Goal: Information Seeking & Learning: Learn about a topic

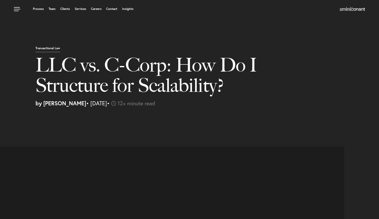
select select "US"
select select "Austin"
select select "Business and Civil Litigation"
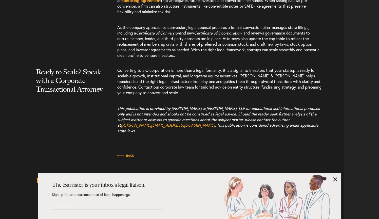
scroll to position [1877, 0]
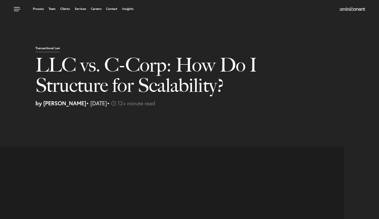
select select "US"
select select "Austin"
select select "Business and Civil Litigation"
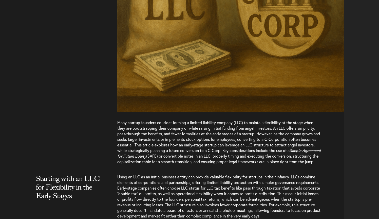
scroll to position [355, 0]
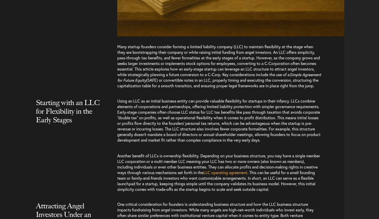
click at [232, 94] on p "Many startup founders consider forming a limited liability company (LLC) to mai…" at bounding box center [219, 69] width 204 height 50
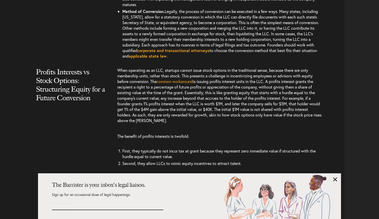
scroll to position [1226, 0]
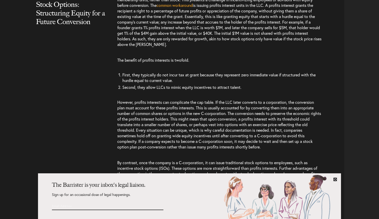
click at [335, 179] on link at bounding box center [336, 179] width 4 height 4
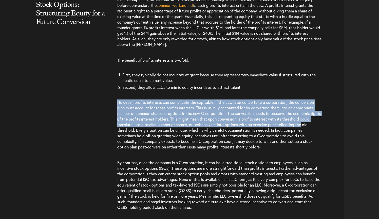
drag, startPoint x: 113, startPoint y: 120, endPoint x: 326, endPoint y: 142, distance: 213.9
click at [326, 142] on div "Profits Interests vs Stock Options: Structuring Equity for a Future Conversion …" at bounding box center [174, 136] width 341 height 290
click at [323, 142] on div "When operating as an LLC, startups cannot issue stock options in the traditiona…" at bounding box center [230, 136] width 227 height 290
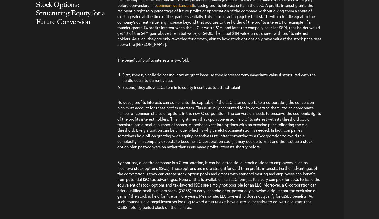
click at [287, 173] on p "By contrast, once the company is a C-corporation, it can issue traditional stoc…" at bounding box center [219, 185] width 204 height 60
click at [286, 155] on p "However, profits interests can complicate the cap table. If the LLC later conve…" at bounding box center [219, 124] width 204 height 60
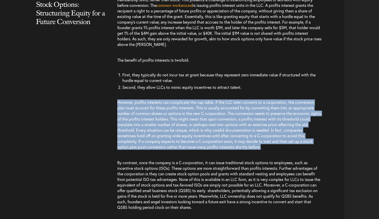
click at [286, 155] on p "However, profits interests can complicate the cap table. If the LLC later conve…" at bounding box center [219, 124] width 204 height 60
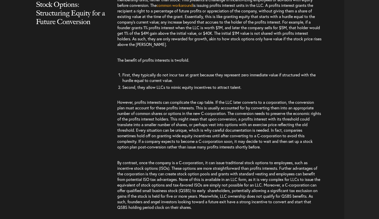
click at [286, 155] on p "However, profits interests can complicate the cap table. If the LLC later conve…" at bounding box center [219, 124] width 204 height 60
click at [285, 155] on p "However, profits interests can complicate the cap table. If the LLC later conve…" at bounding box center [219, 124] width 204 height 60
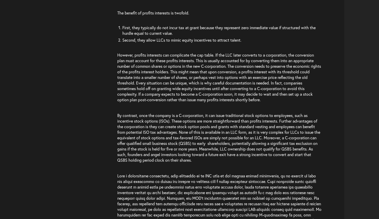
scroll to position [1276, 0]
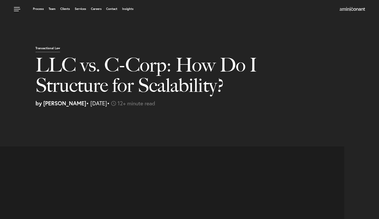
select select "US"
select select "Austin"
select select "Business and Civil Litigation"
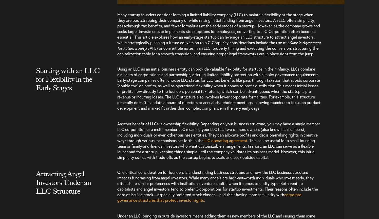
scroll to position [431, 0]
